Goal: Communication & Community: Answer question/provide support

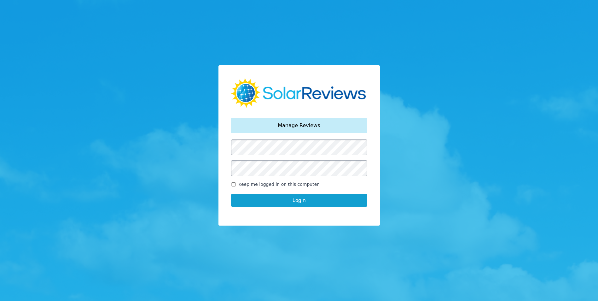
click at [270, 197] on button "Login" at bounding box center [299, 200] width 136 height 13
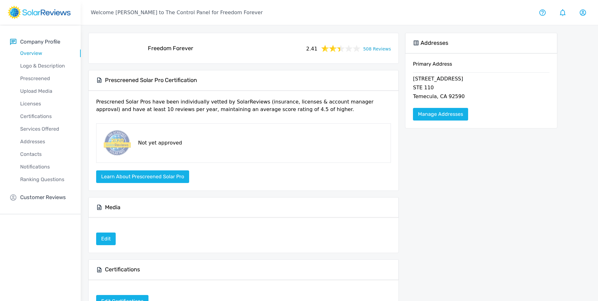
click at [374, 51] on link "508 Reviews" at bounding box center [377, 48] width 28 height 8
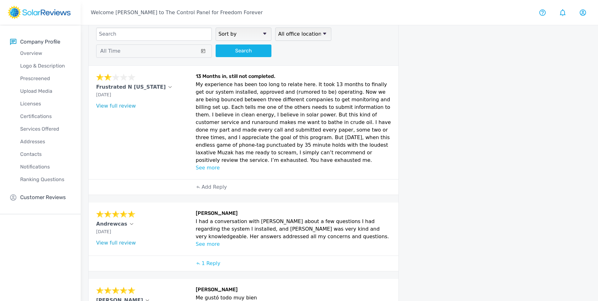
scroll to position [32, 0]
click at [210, 164] on p "See more" at bounding box center [293, 168] width 195 height 8
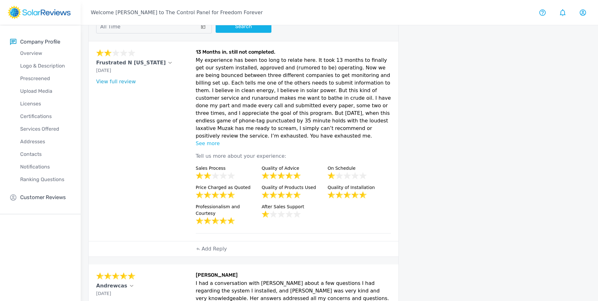
scroll to position [95, 0]
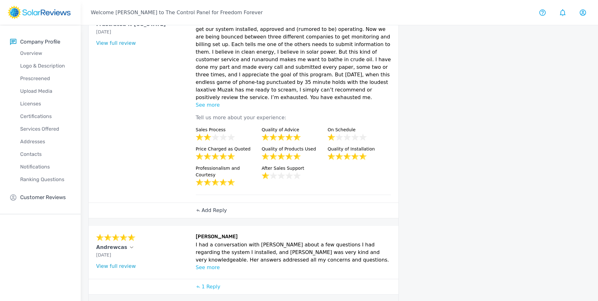
click at [200, 203] on div "Add Reply" at bounding box center [212, 210] width 38 height 15
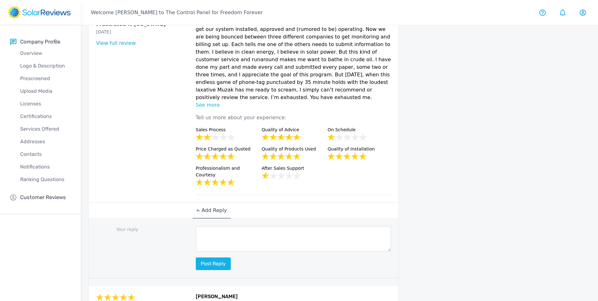
click at [216, 226] on textarea at bounding box center [293, 238] width 195 height 25
paste textarea "Hello [Customer Name], your feedback means a lot to us here at Freedom Forever,…"
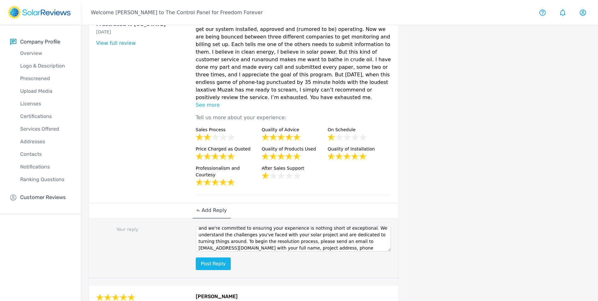
scroll to position [0, 0]
drag, startPoint x: 247, startPoint y: 216, endPoint x: 209, endPoint y: 218, distance: 38.5
click at [209, 226] on textarea "Hello [Customer Name], your feedback means a lot to us here at Freedom Forever,…" at bounding box center [293, 238] width 195 height 25
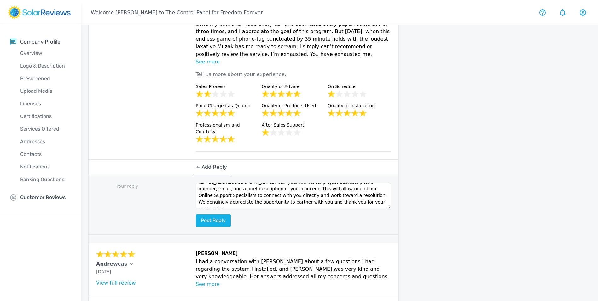
scroll to position [158, 0]
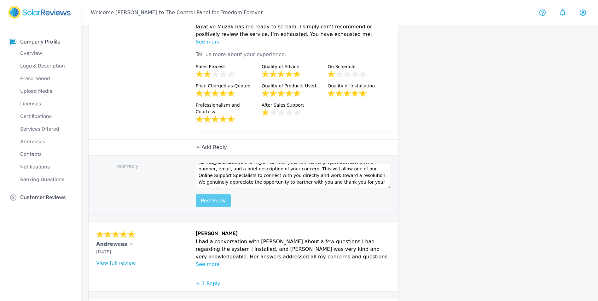
type textarea "Hello, your feedback means a lot to us here at Freedom Forever, and we're commi…"
click at [218, 194] on button "Post reply" at bounding box center [213, 200] width 35 height 13
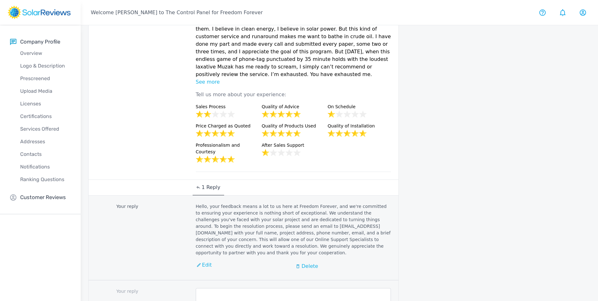
scroll to position [0, 0]
